Goal: Task Accomplishment & Management: Use online tool/utility

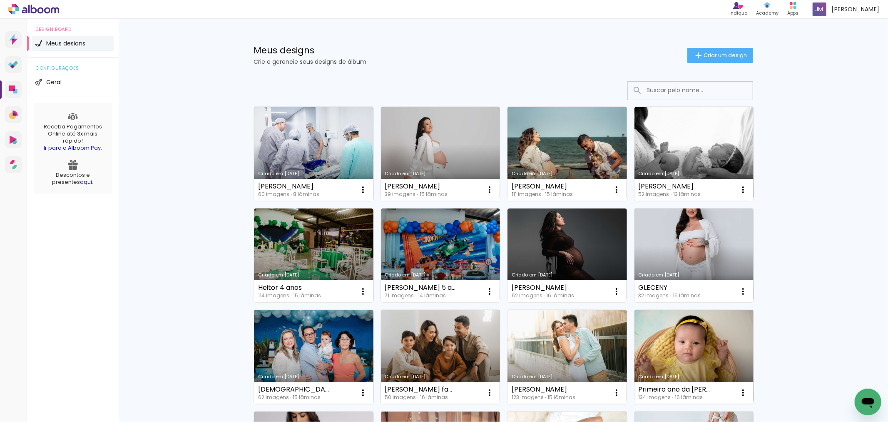
click at [421, 352] on link "Criado em [DATE]" at bounding box center [441, 356] width 120 height 94
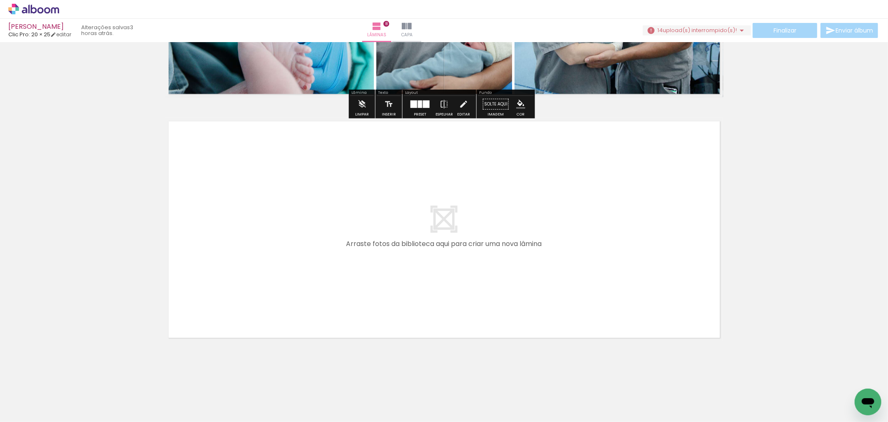
scroll to position [0, 465]
